Goal: Transaction & Acquisition: Purchase product/service

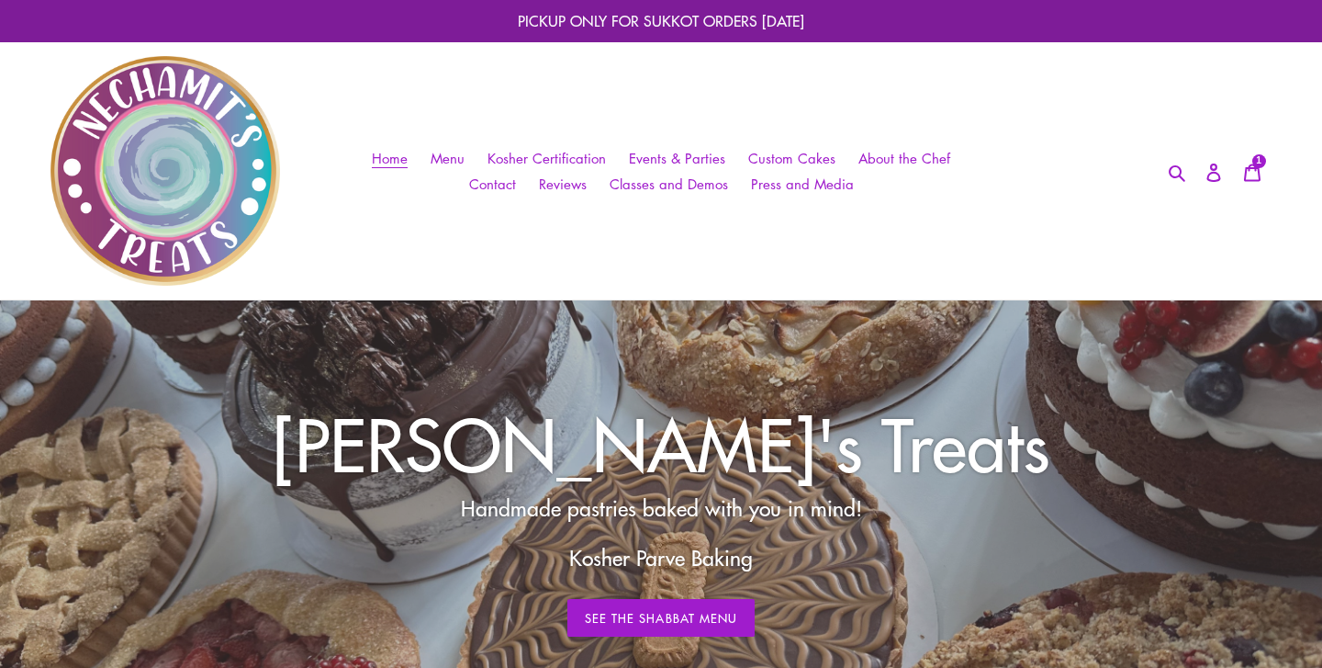
click at [636, 524] on p "Handmade pastries baked with you in mind!" at bounding box center [661, 508] width 751 height 32
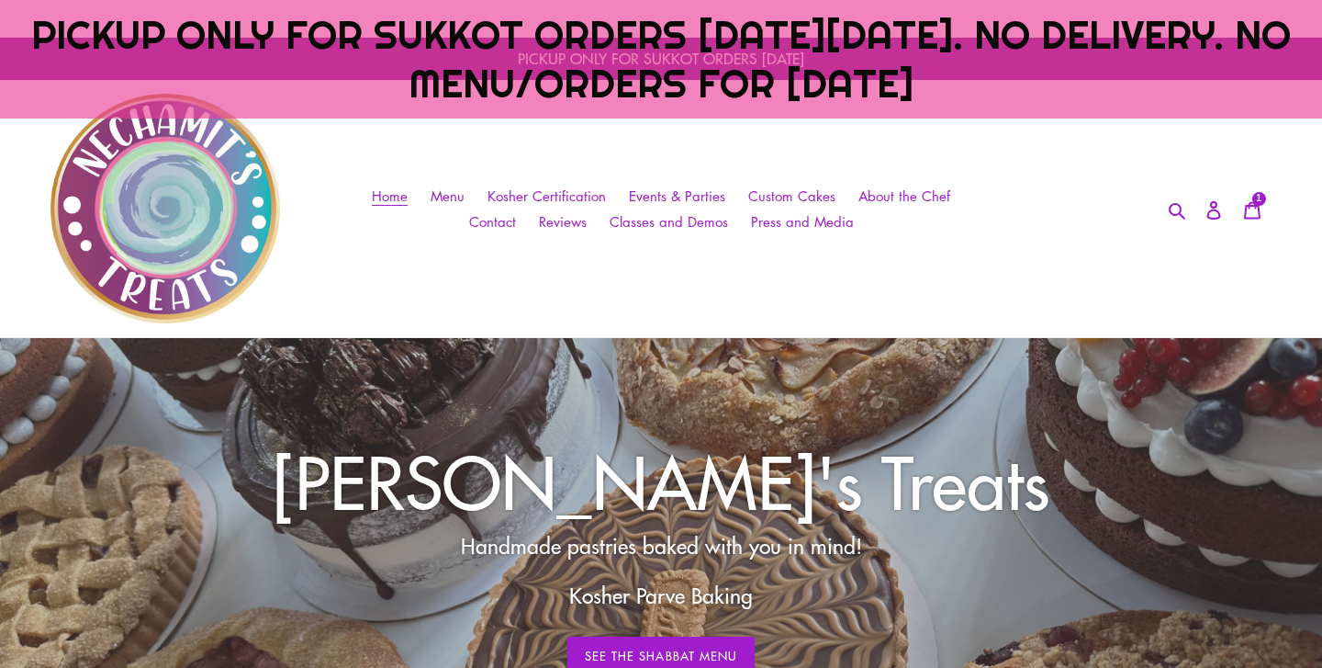
scroll to position [84, 0]
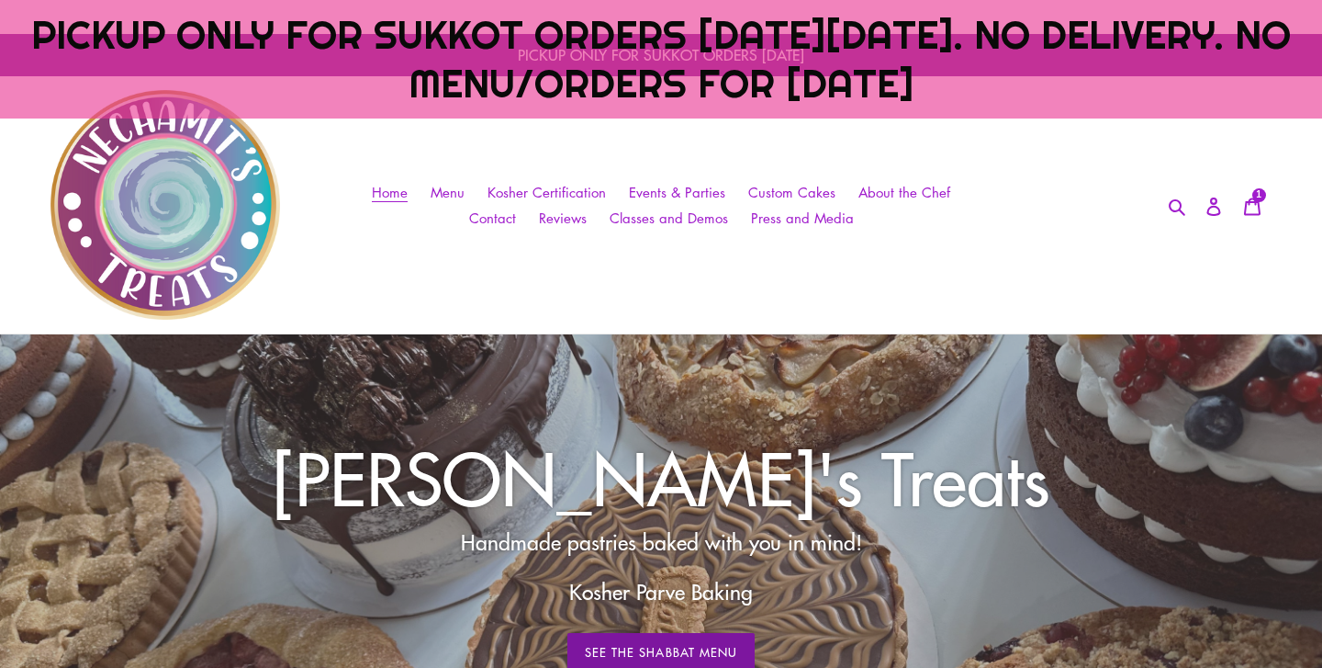
click at [632, 637] on link "See The Shabbat Menu" at bounding box center [660, 652] width 187 height 39
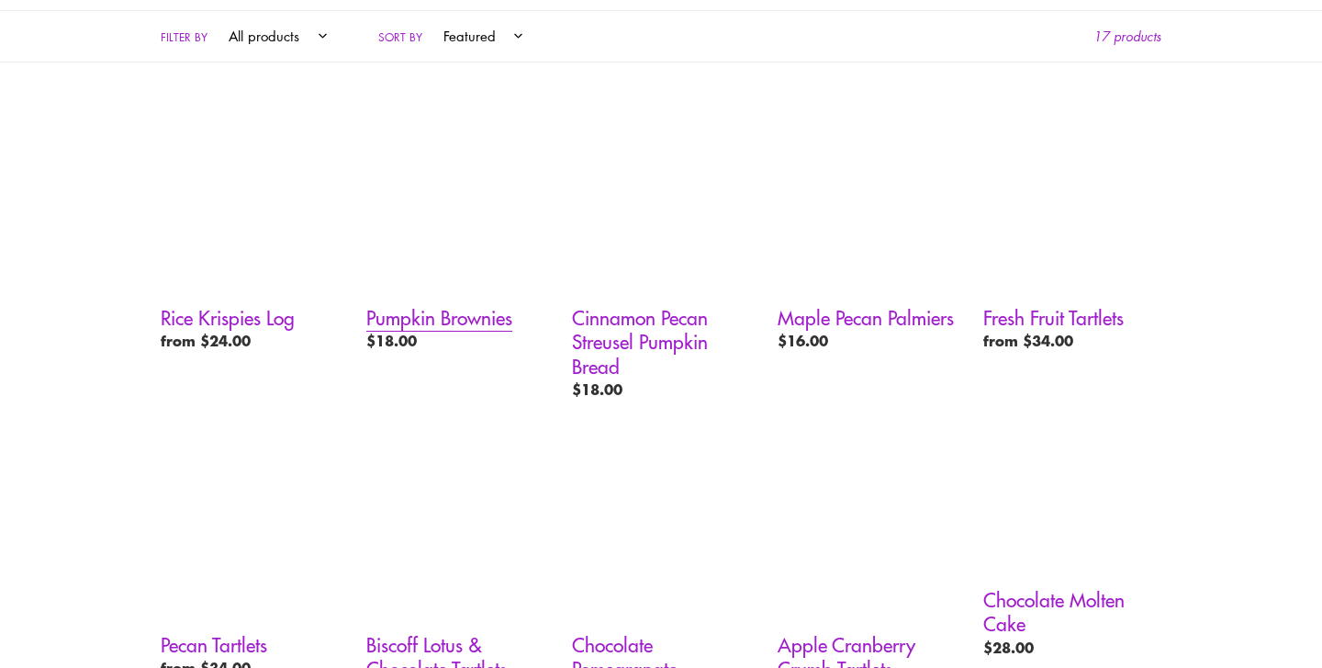
scroll to position [1115, 0]
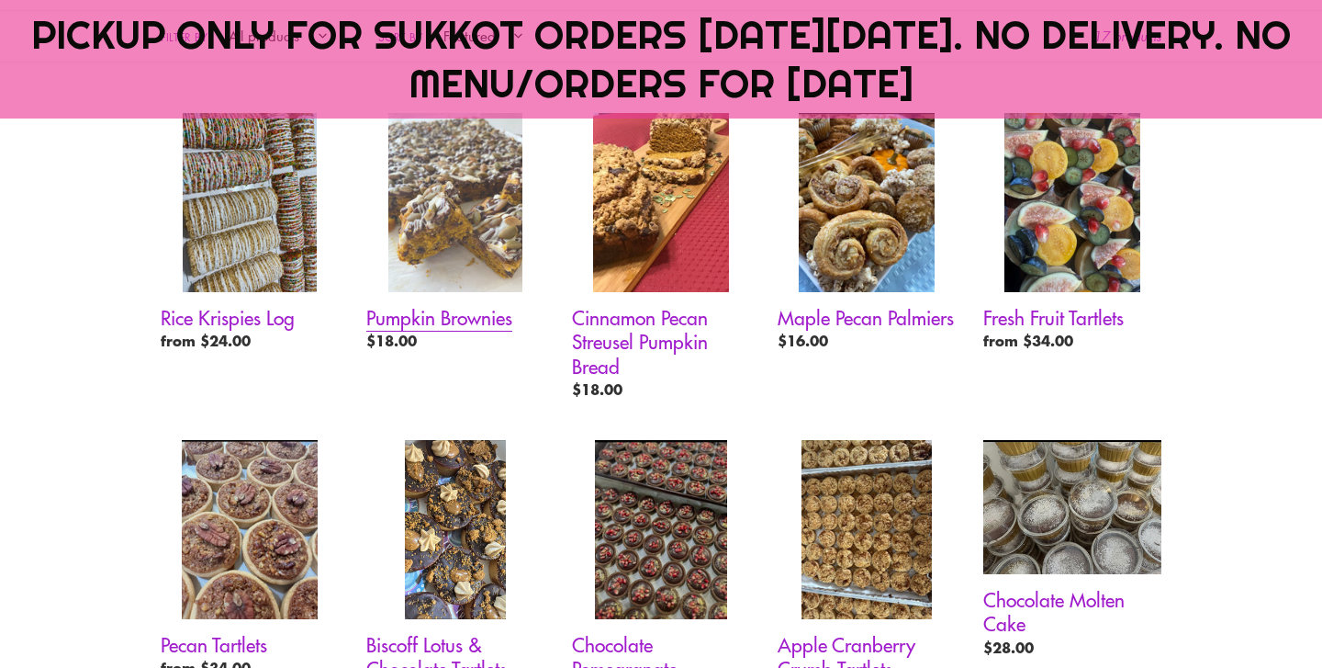
click at [447, 287] on link "Pumpkin Brownies" at bounding box center [455, 236] width 178 height 246
